Goal: Check status: Check status

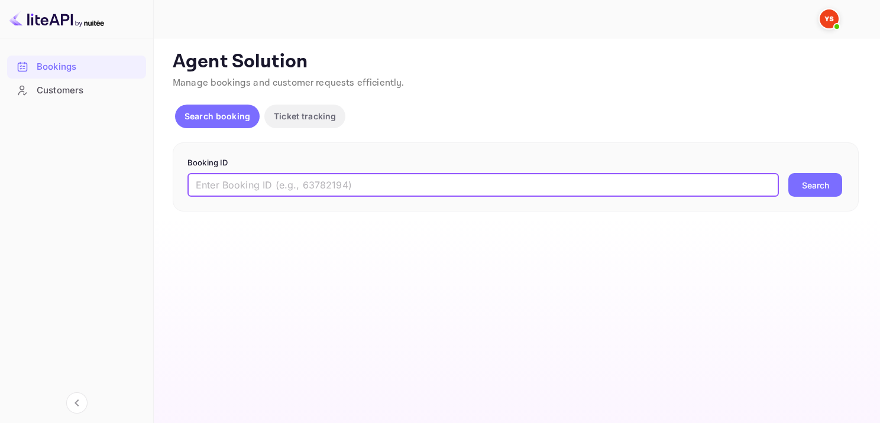
click at [444, 189] on input "text" at bounding box center [482, 185] width 591 height 24
paste input "9833040"
type input "9833040"
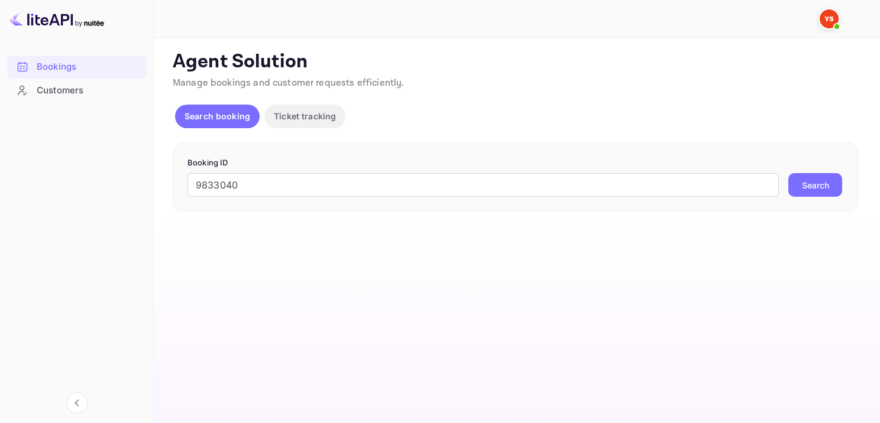
click at [816, 192] on button "Search" at bounding box center [815, 185] width 54 height 24
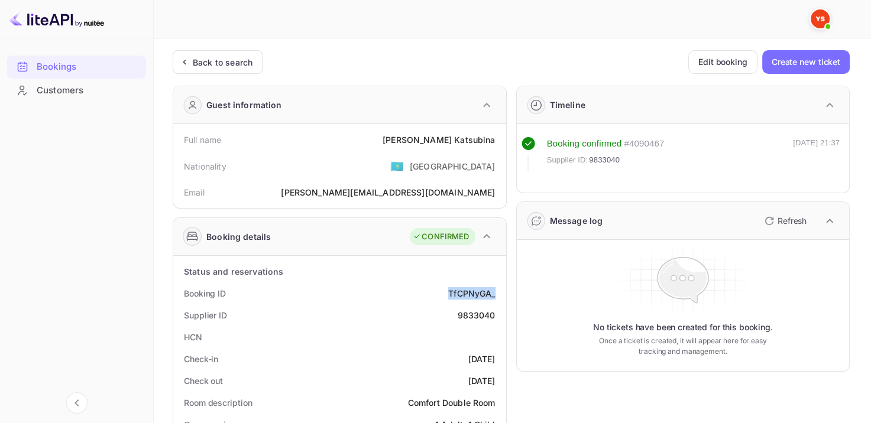
drag, startPoint x: 448, startPoint y: 291, endPoint x: 494, endPoint y: 290, distance: 46.1
click at [494, 290] on div "TfCPNyGA_" at bounding box center [471, 293] width 47 height 12
copy div "TfCPNyGA_"
drag, startPoint x: 416, startPoint y: 140, endPoint x: 506, endPoint y: 135, distance: 90.0
click at [500, 138] on div "Full name [PERSON_NAME]" at bounding box center [340, 140] width 324 height 22
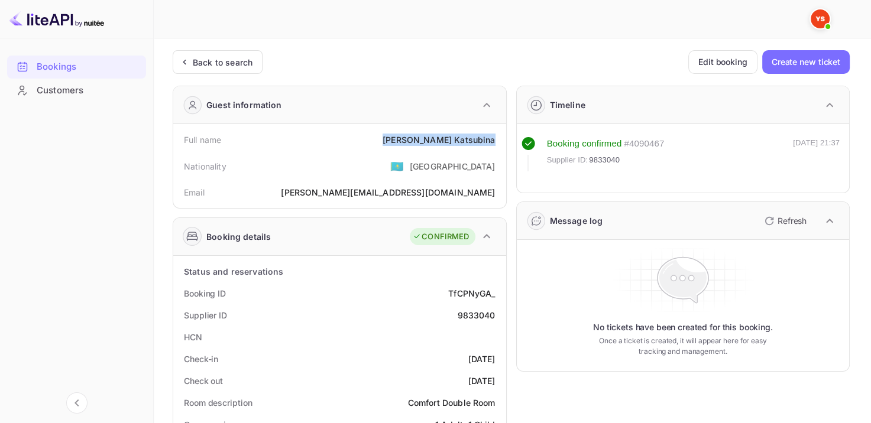
copy div "[PERSON_NAME]"
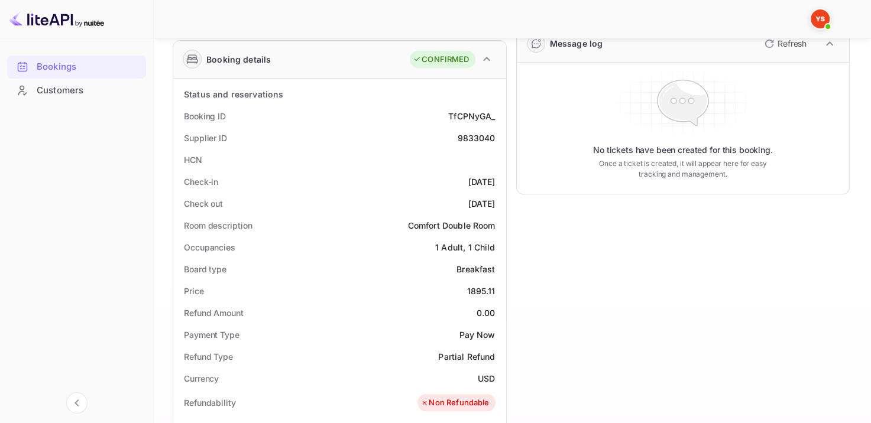
scroll to position [237, 0]
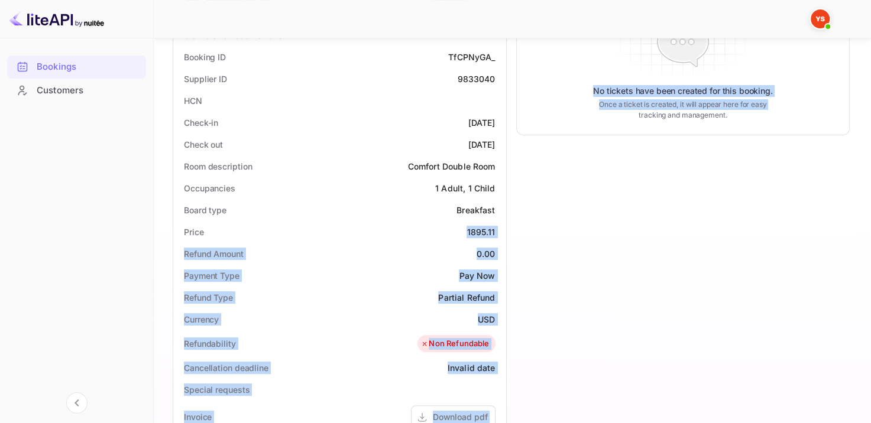
drag, startPoint x: 463, startPoint y: 227, endPoint x: 506, endPoint y: 227, distance: 43.2
click at [506, 227] on div "Guest information Full name [PERSON_NAME] Nationality 🇰🇿 [DEMOGRAPHIC_DATA] Ema…" at bounding box center [506, 271] width 687 height 862
click at [475, 227] on div "1895.11" at bounding box center [481, 232] width 28 height 12
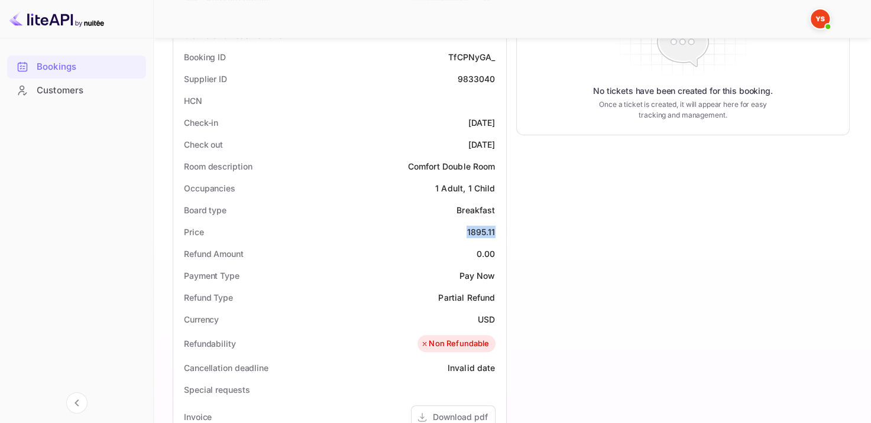
drag, startPoint x: 461, startPoint y: 229, endPoint x: 496, endPoint y: 229, distance: 34.9
click at [496, 229] on div "Price 1895.11" at bounding box center [340, 232] width 324 height 22
copy div "1895.11"
